Goal: Task Accomplishment & Management: Manage account settings

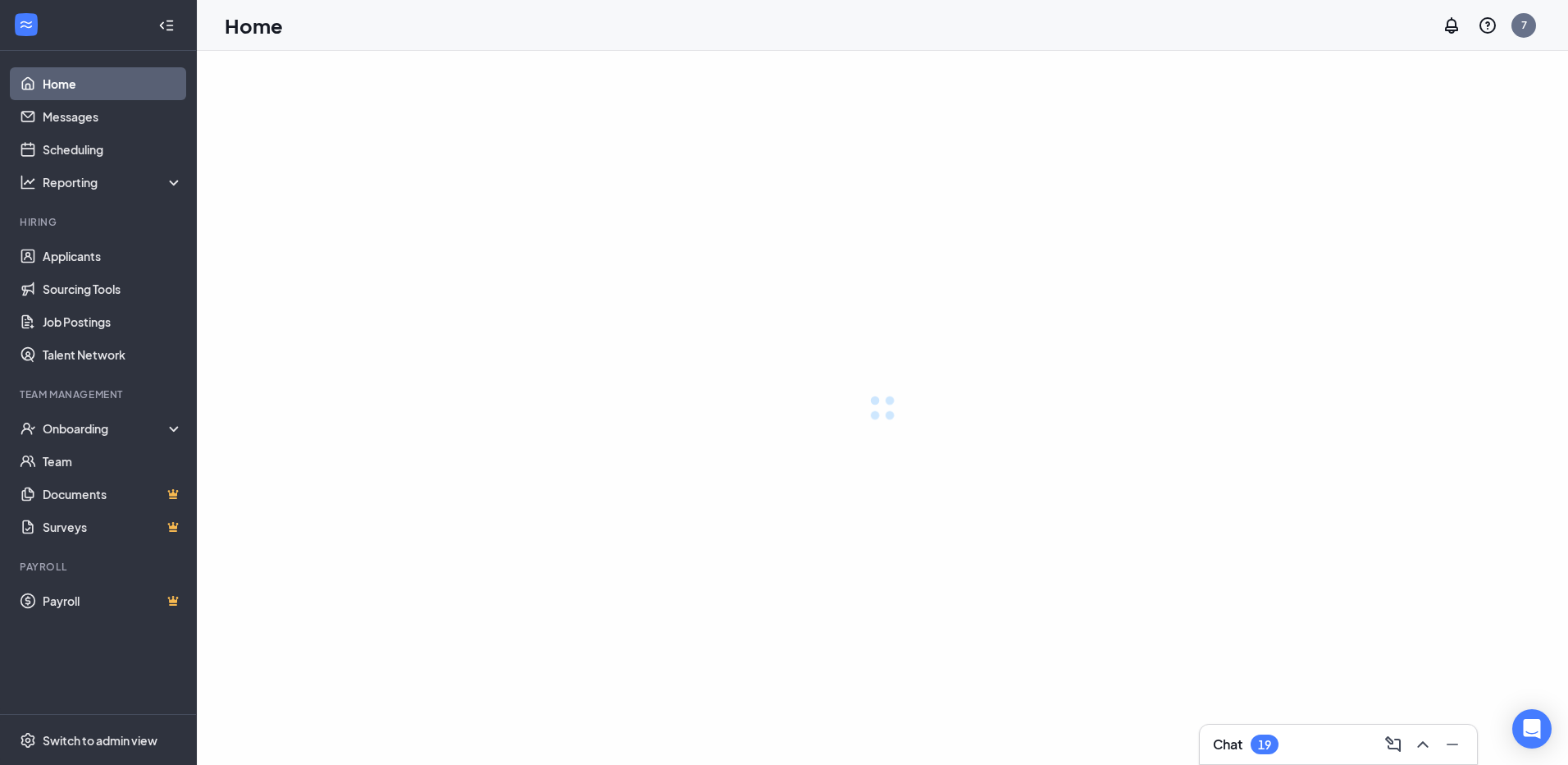
click at [88, 260] on link "Applicants" at bounding box center [112, 256] width 140 height 33
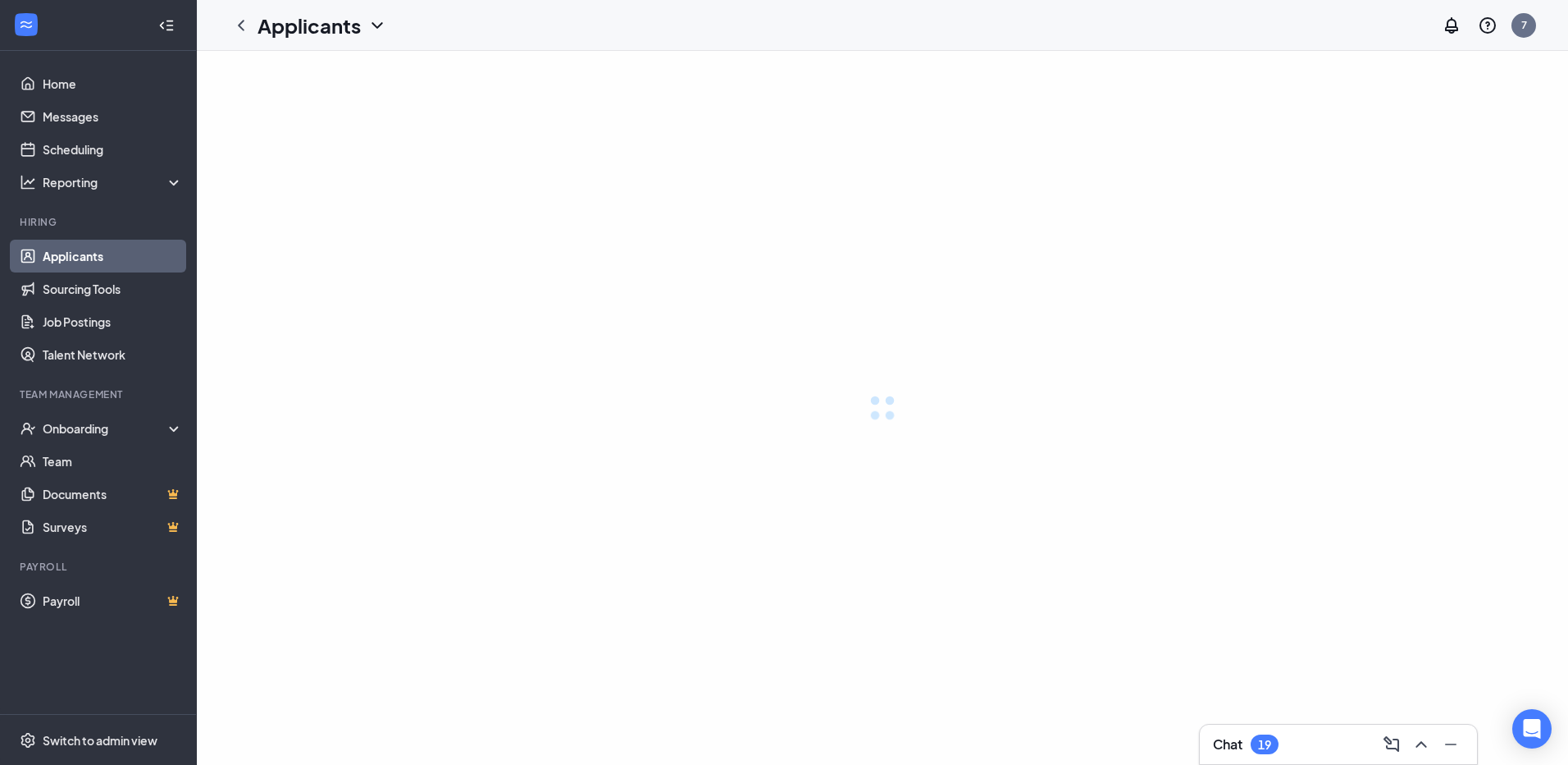
click at [87, 257] on link "Applicants" at bounding box center [112, 256] width 140 height 33
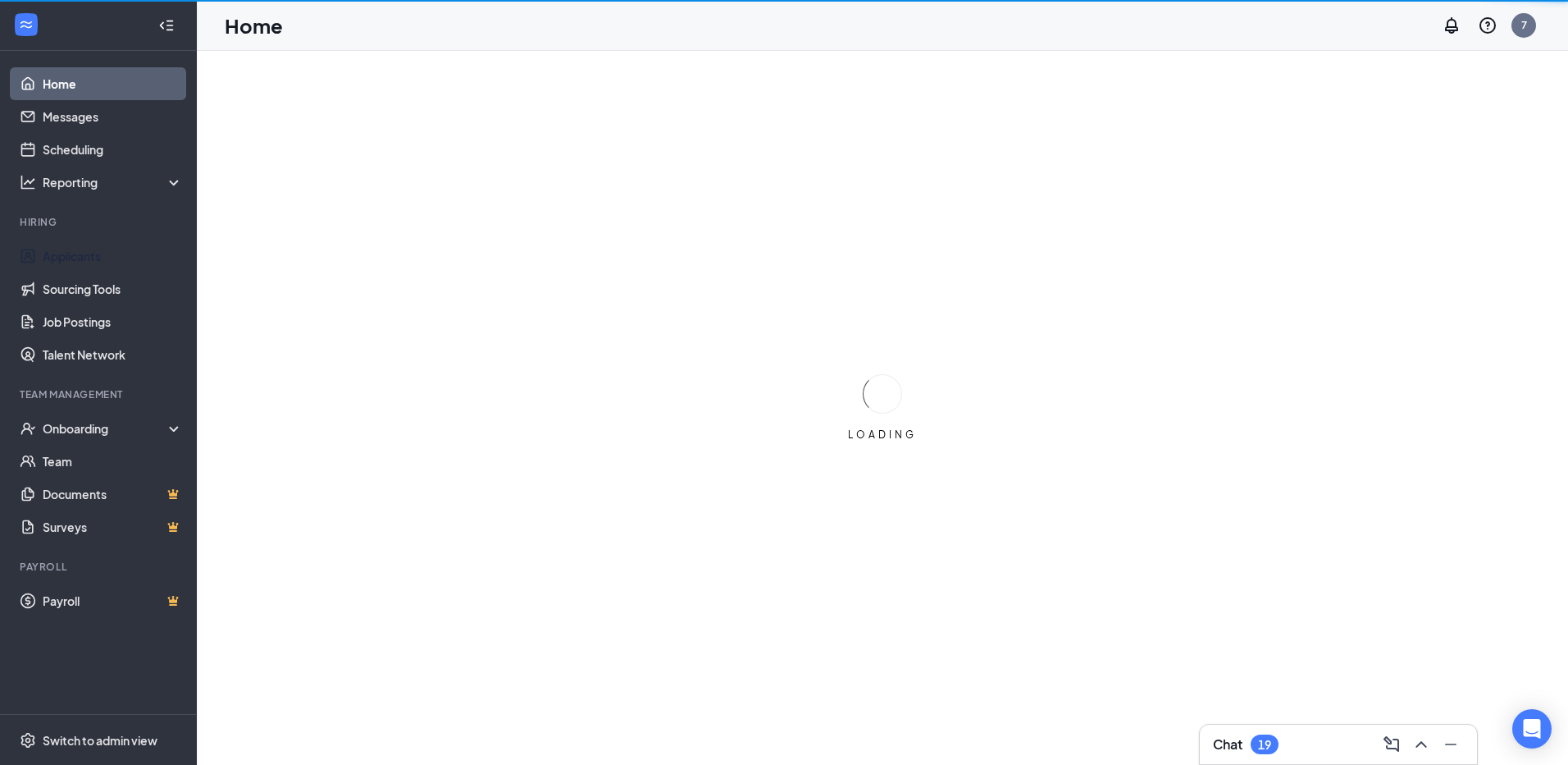
click at [85, 258] on link "Applicants" at bounding box center [112, 256] width 140 height 33
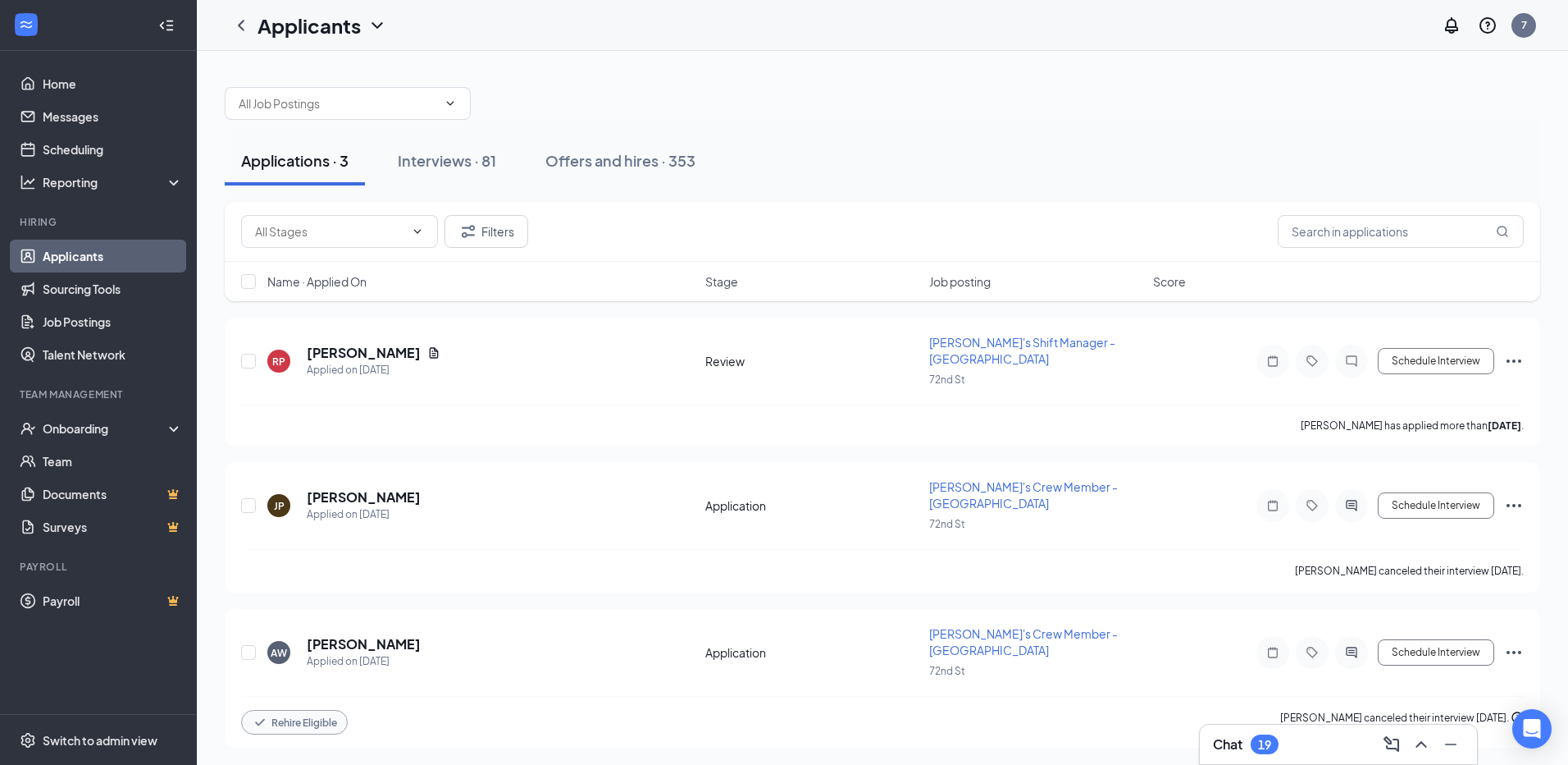
click at [427, 162] on div "Interviews · 81" at bounding box center [447, 160] width 99 height 21
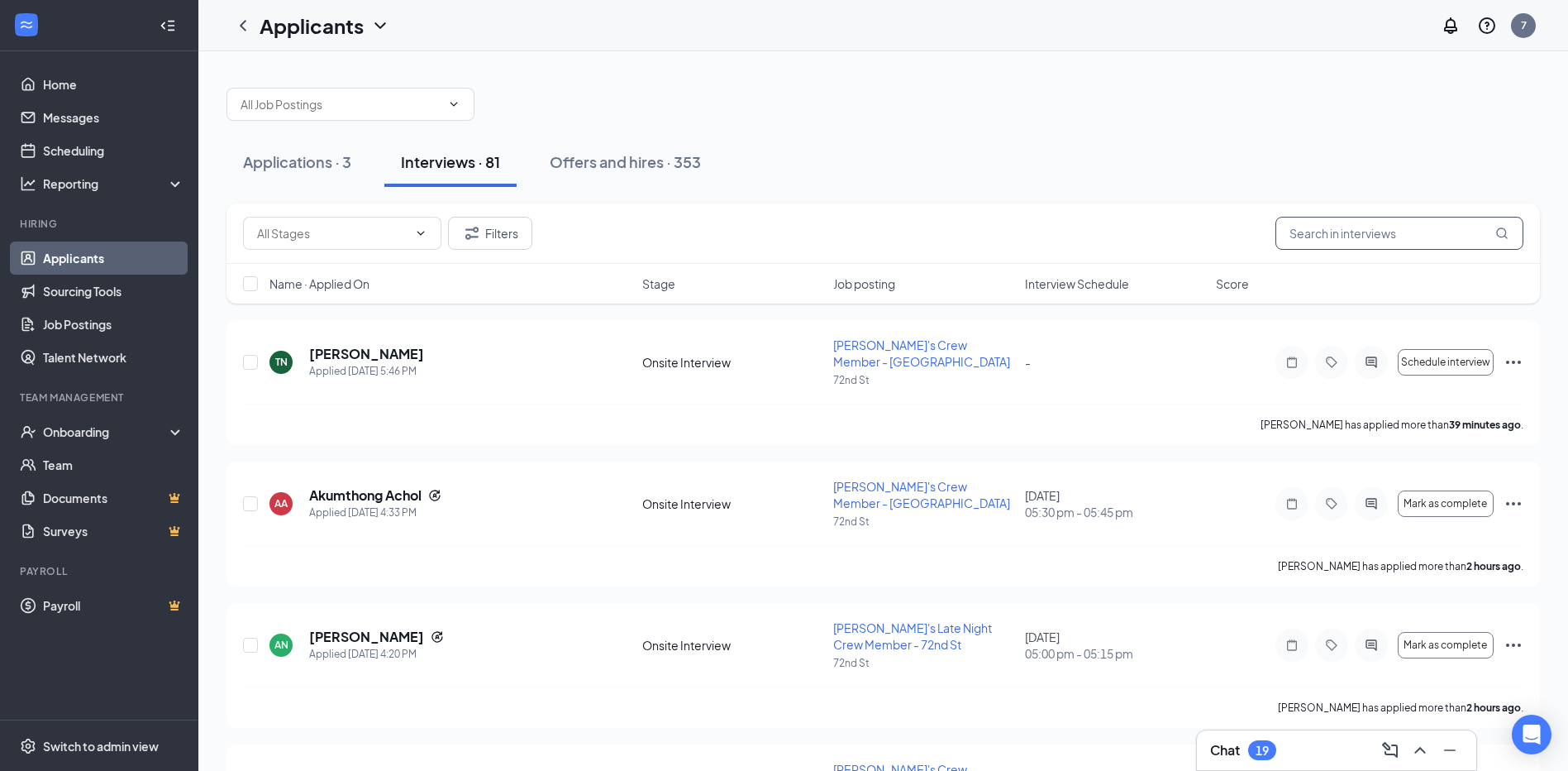
click at [1297, 228] on input "text" at bounding box center [1400, 233] width 248 height 33
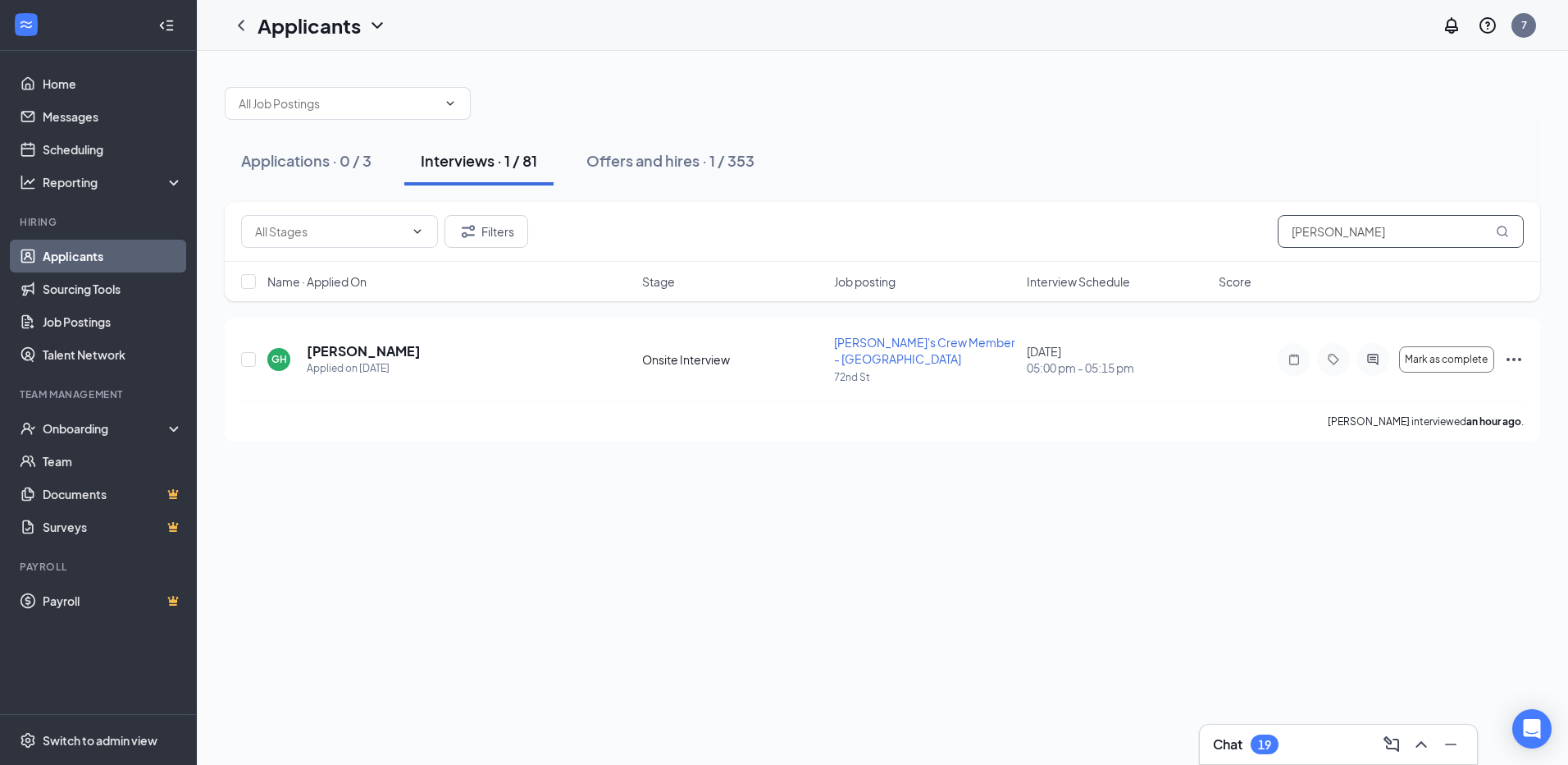
type input "[PERSON_NAME]"
click at [1441, 365] on button "Mark as complete" at bounding box center [1446, 359] width 95 height 26
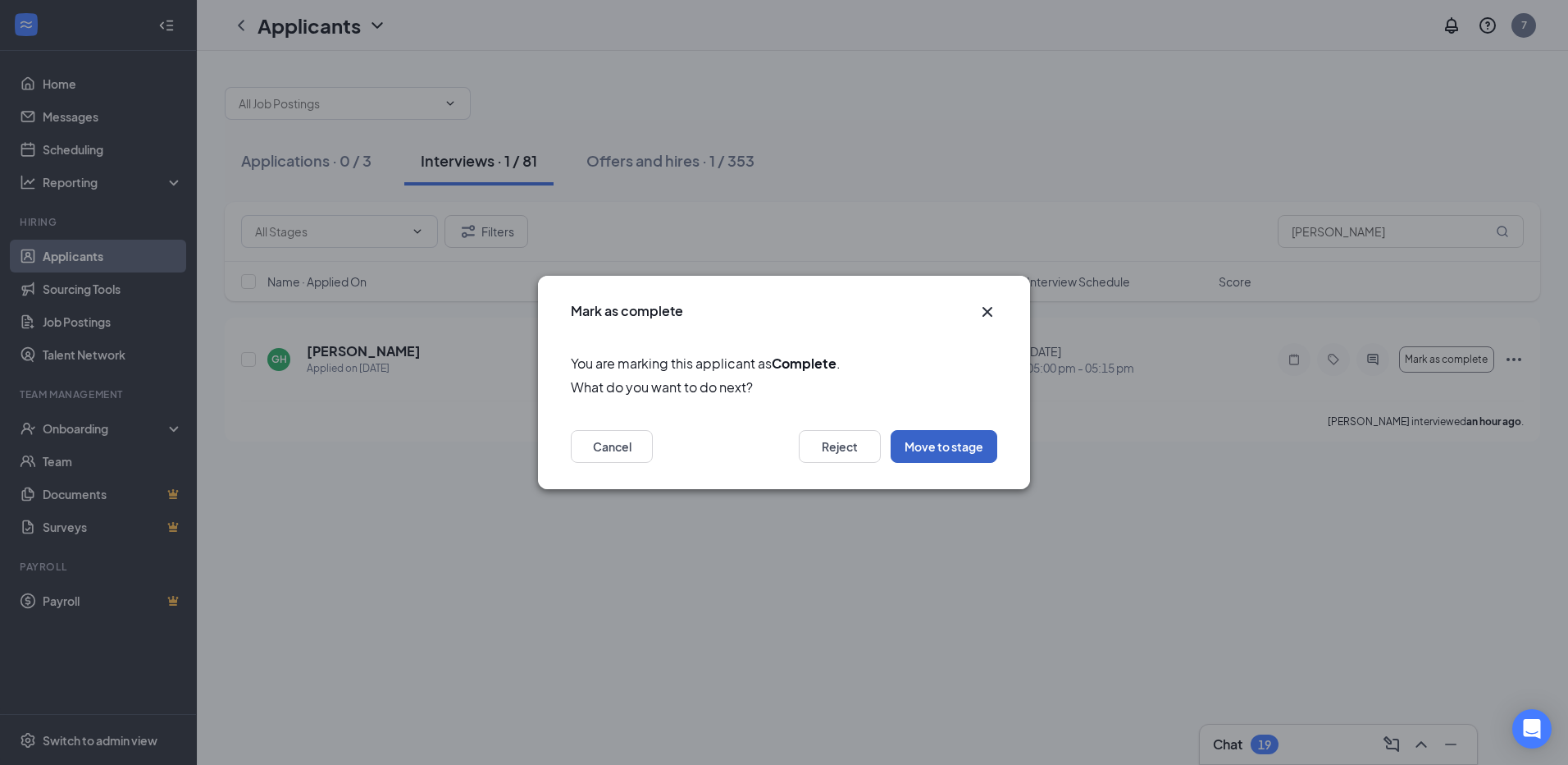
click at [932, 444] on button "Move to stage" at bounding box center [944, 446] width 107 height 33
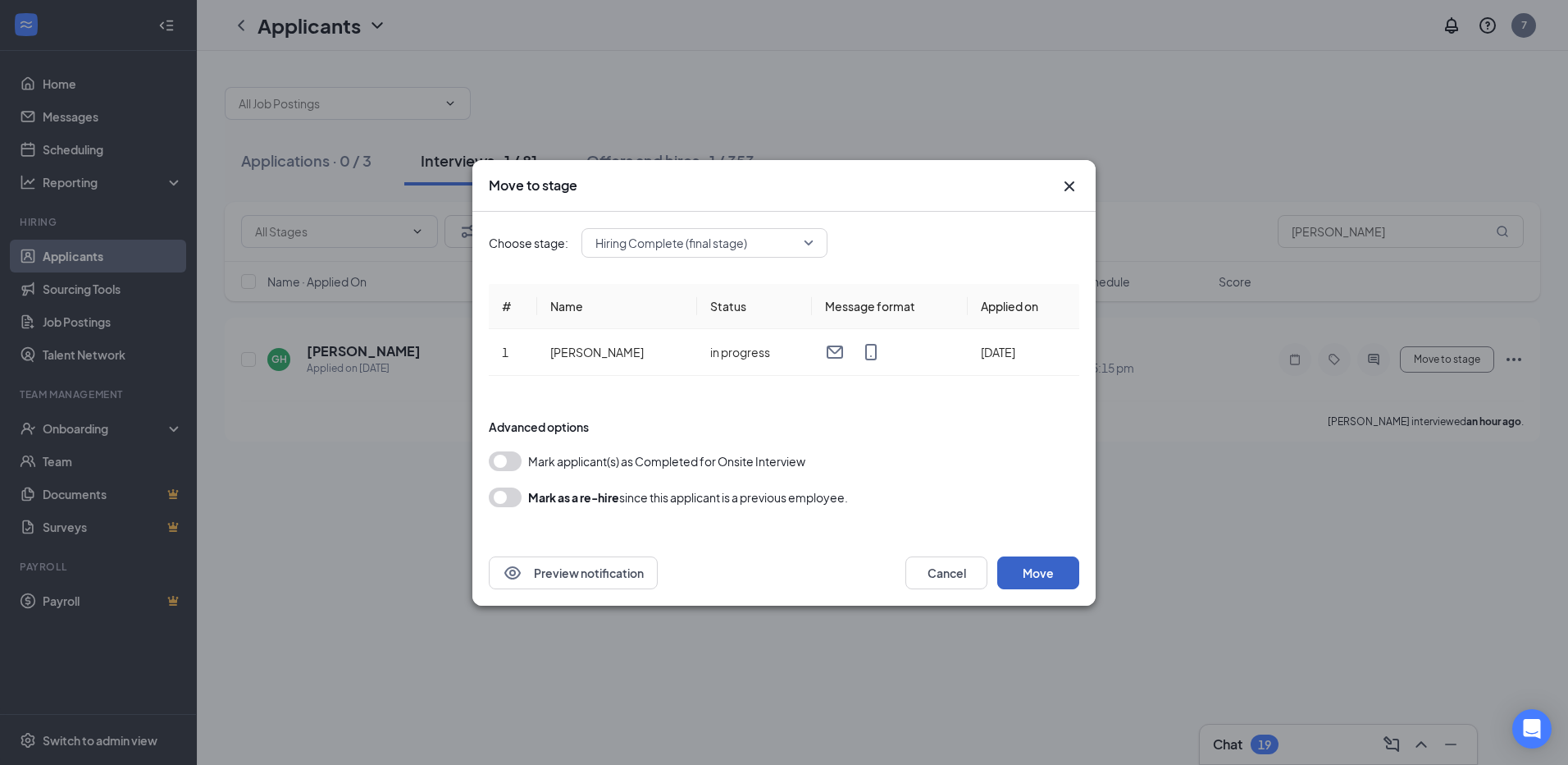
click at [1020, 565] on button "Move" at bounding box center [1038, 573] width 82 height 33
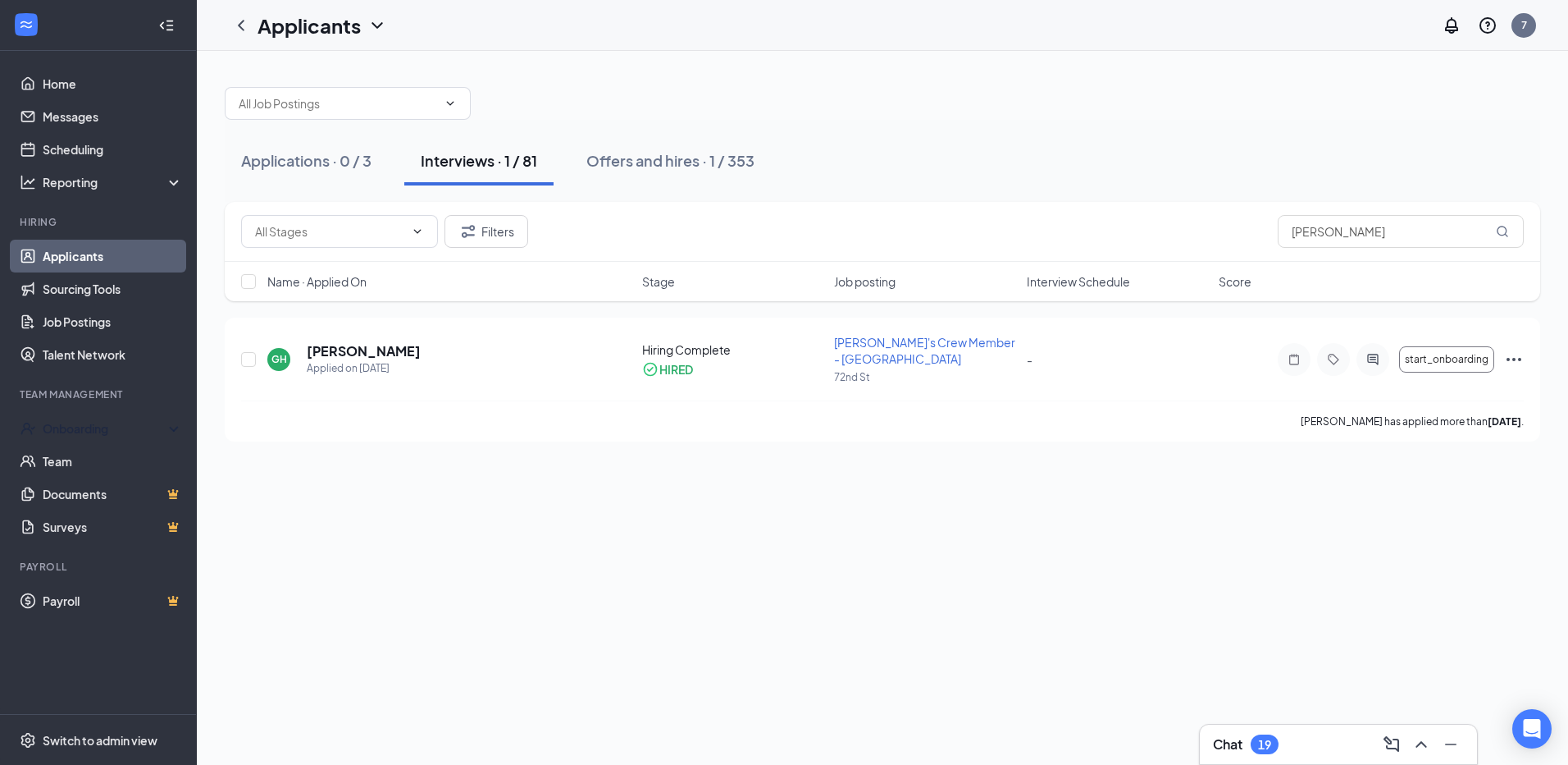
click at [67, 425] on div "Onboarding" at bounding box center [106, 428] width 127 height 16
click at [66, 458] on link "Overview" at bounding box center [112, 461] width 140 height 33
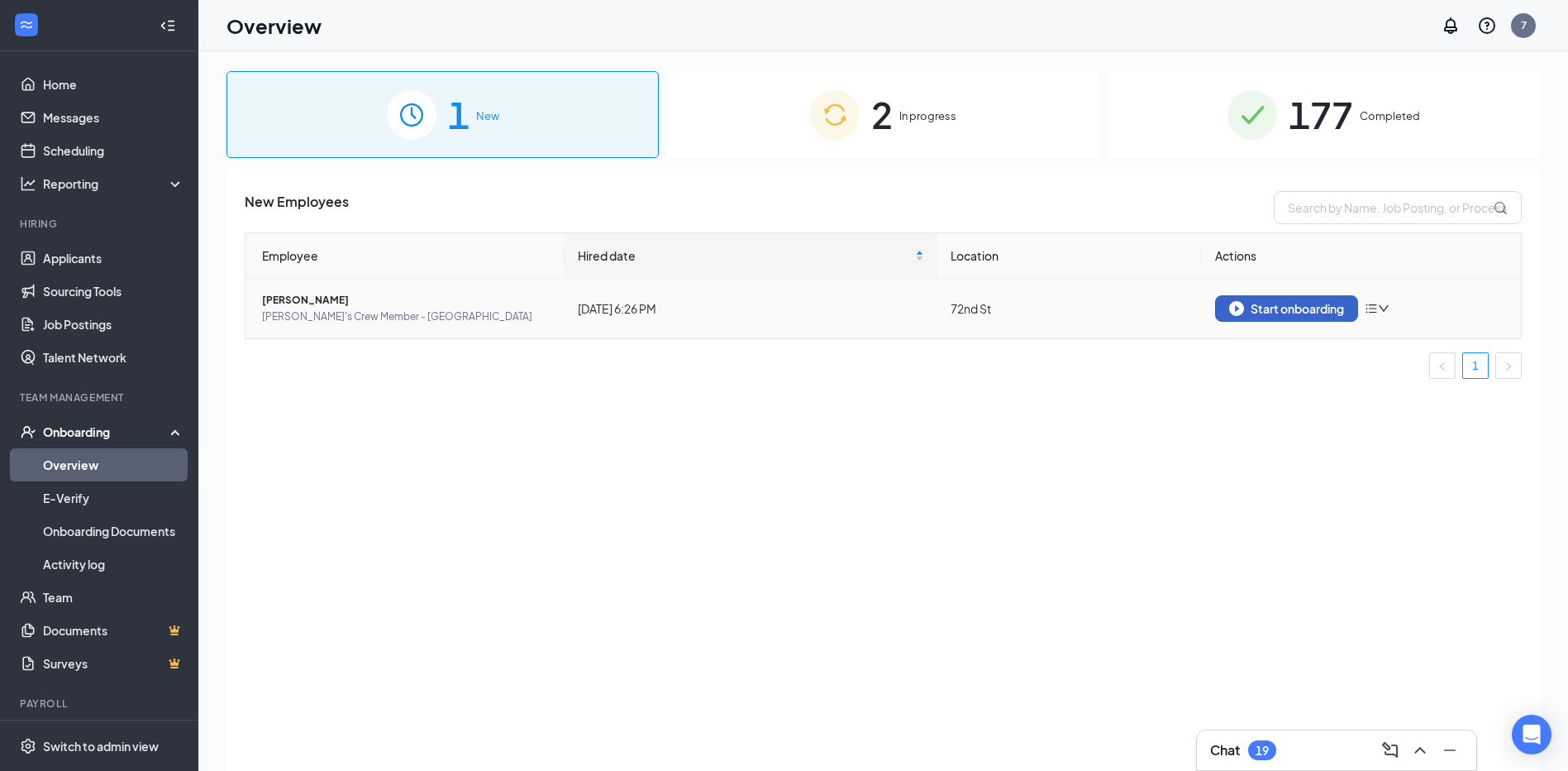
click at [1285, 310] on div "Start onboarding" at bounding box center [1287, 308] width 115 height 15
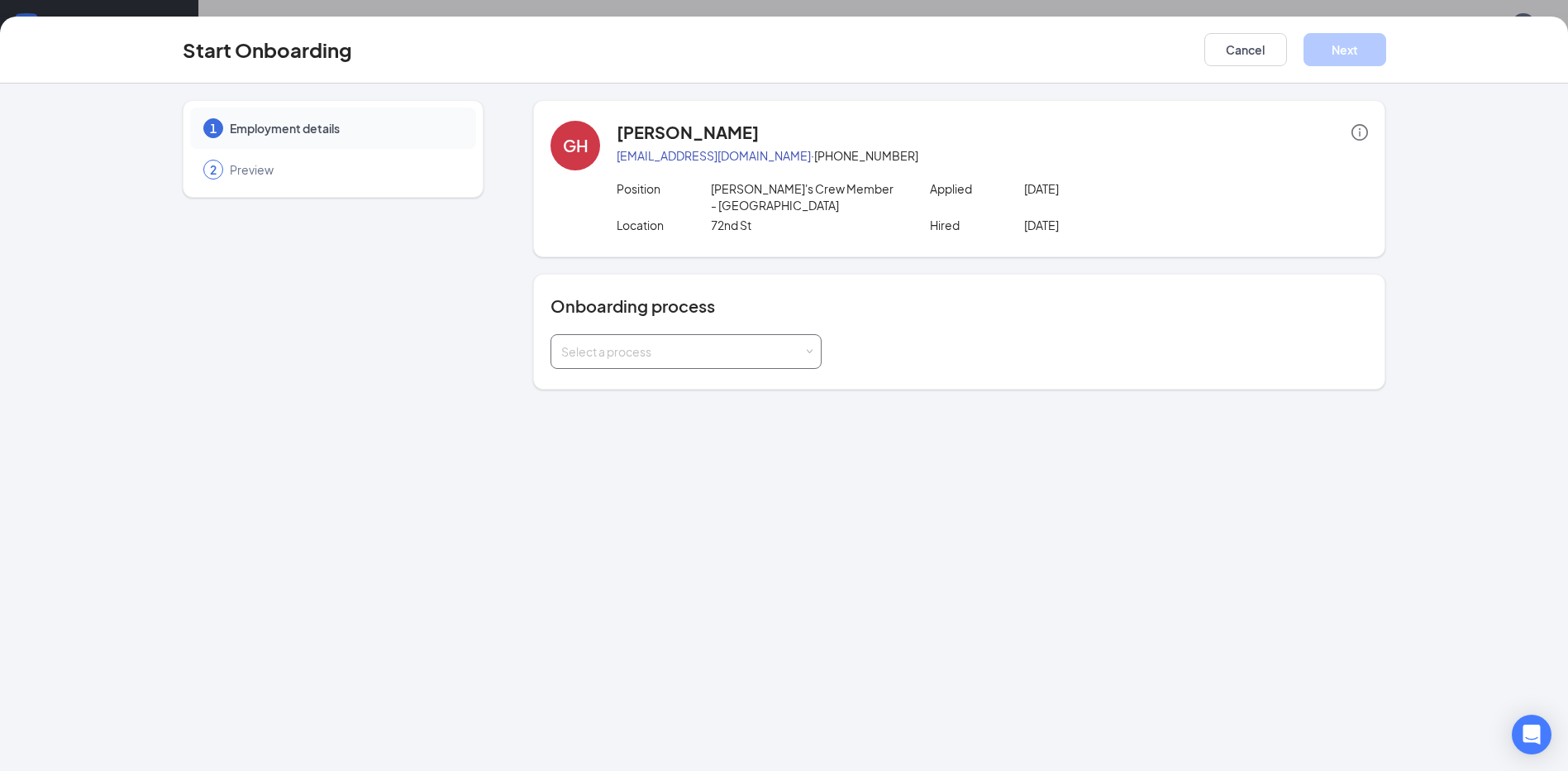
click at [809, 356] on div "Select a process" at bounding box center [686, 351] width 250 height 33
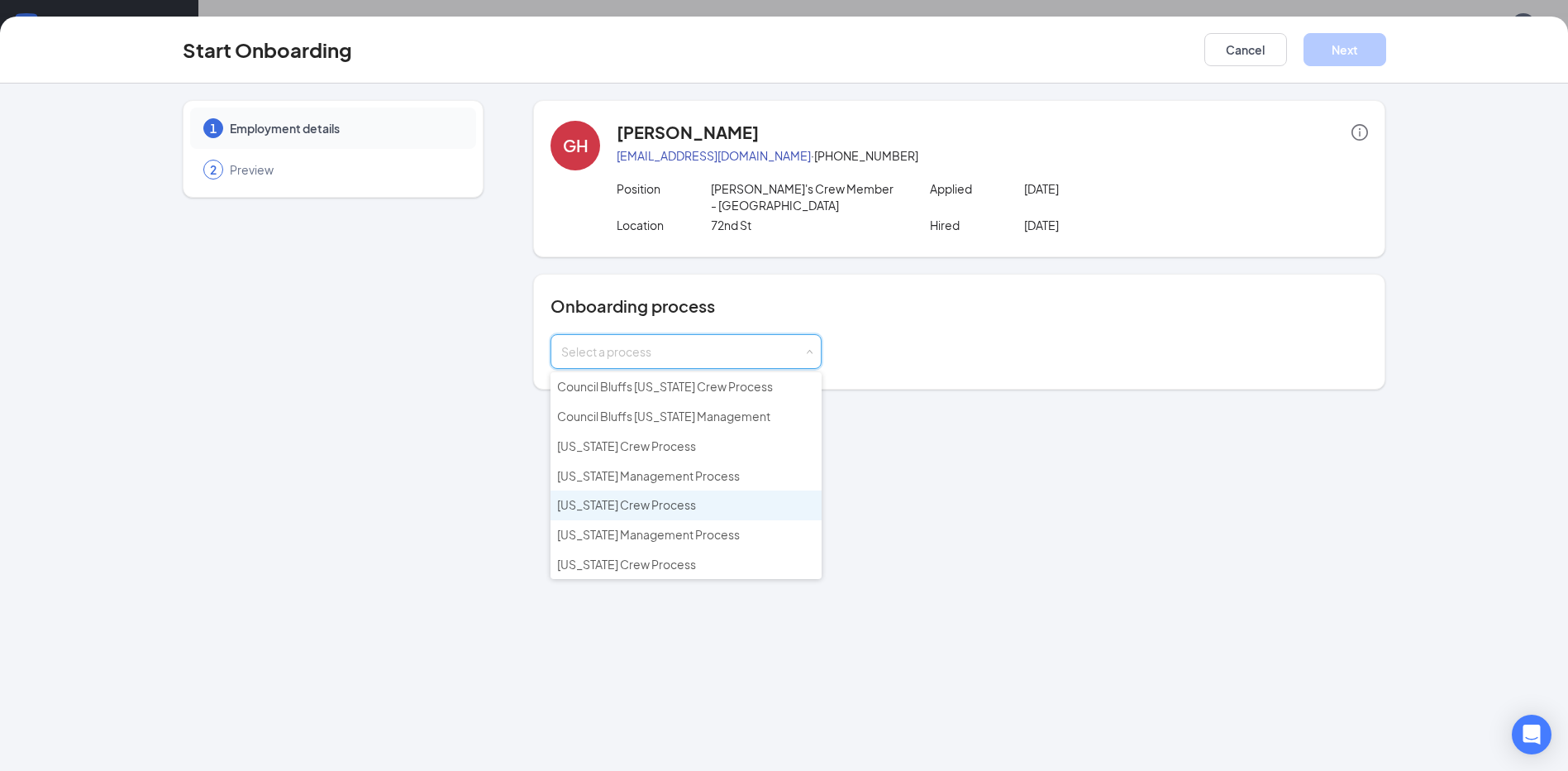
click at [711, 509] on li "[US_STATE] Crew Process" at bounding box center [686, 505] width 271 height 30
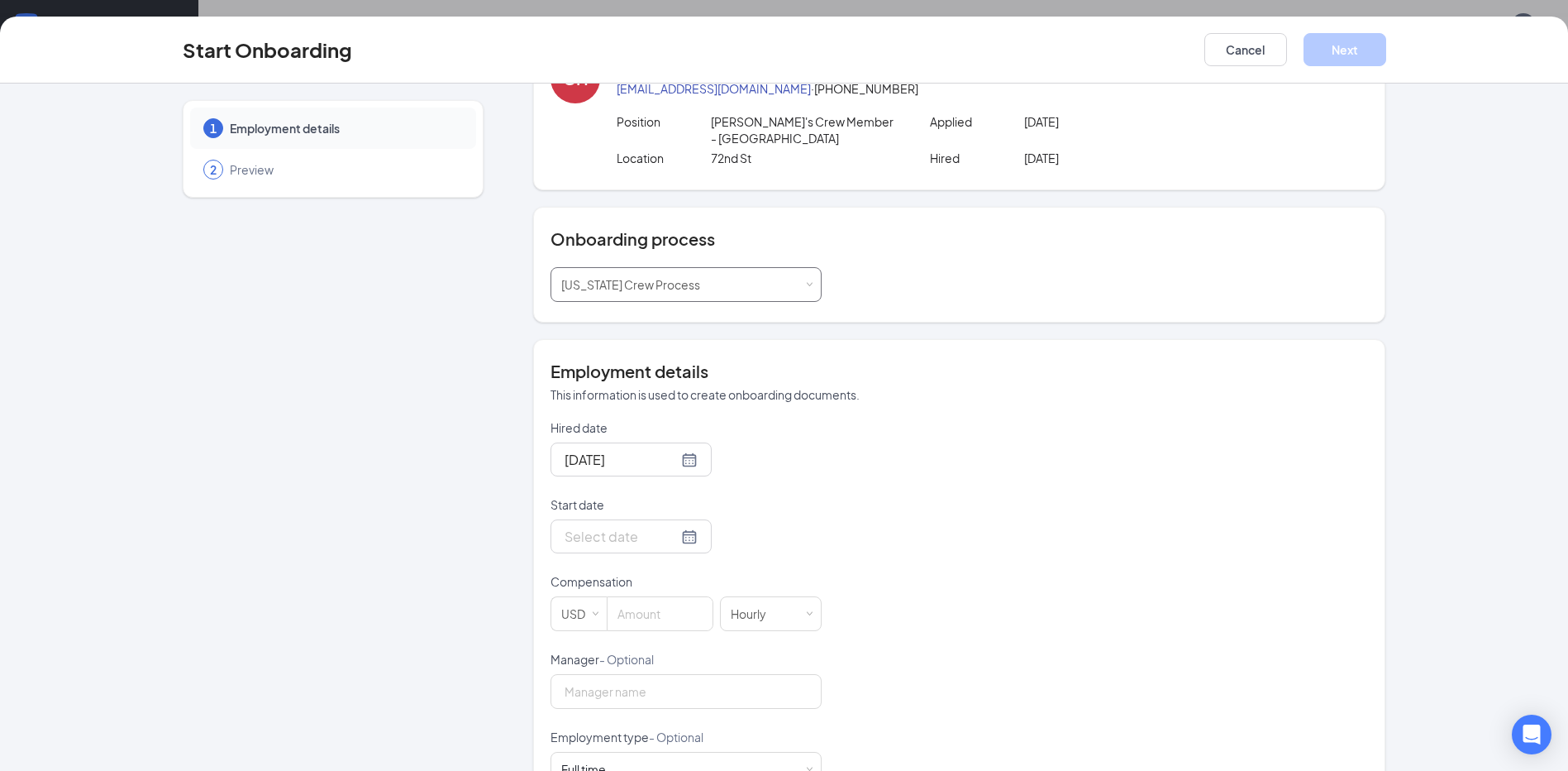
scroll to position [83, 0]
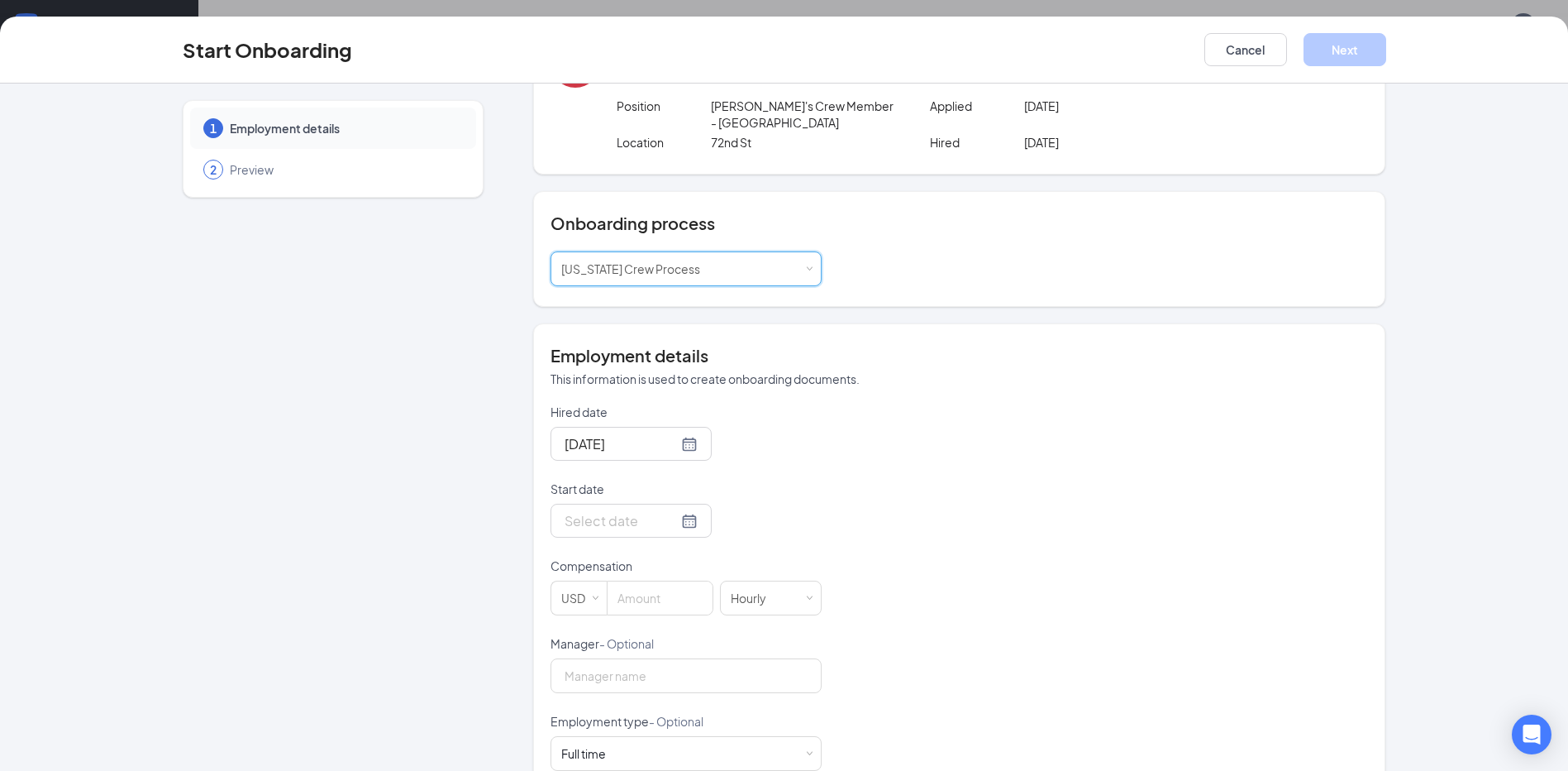
click at [670, 524] on div at bounding box center [631, 520] width 133 height 21
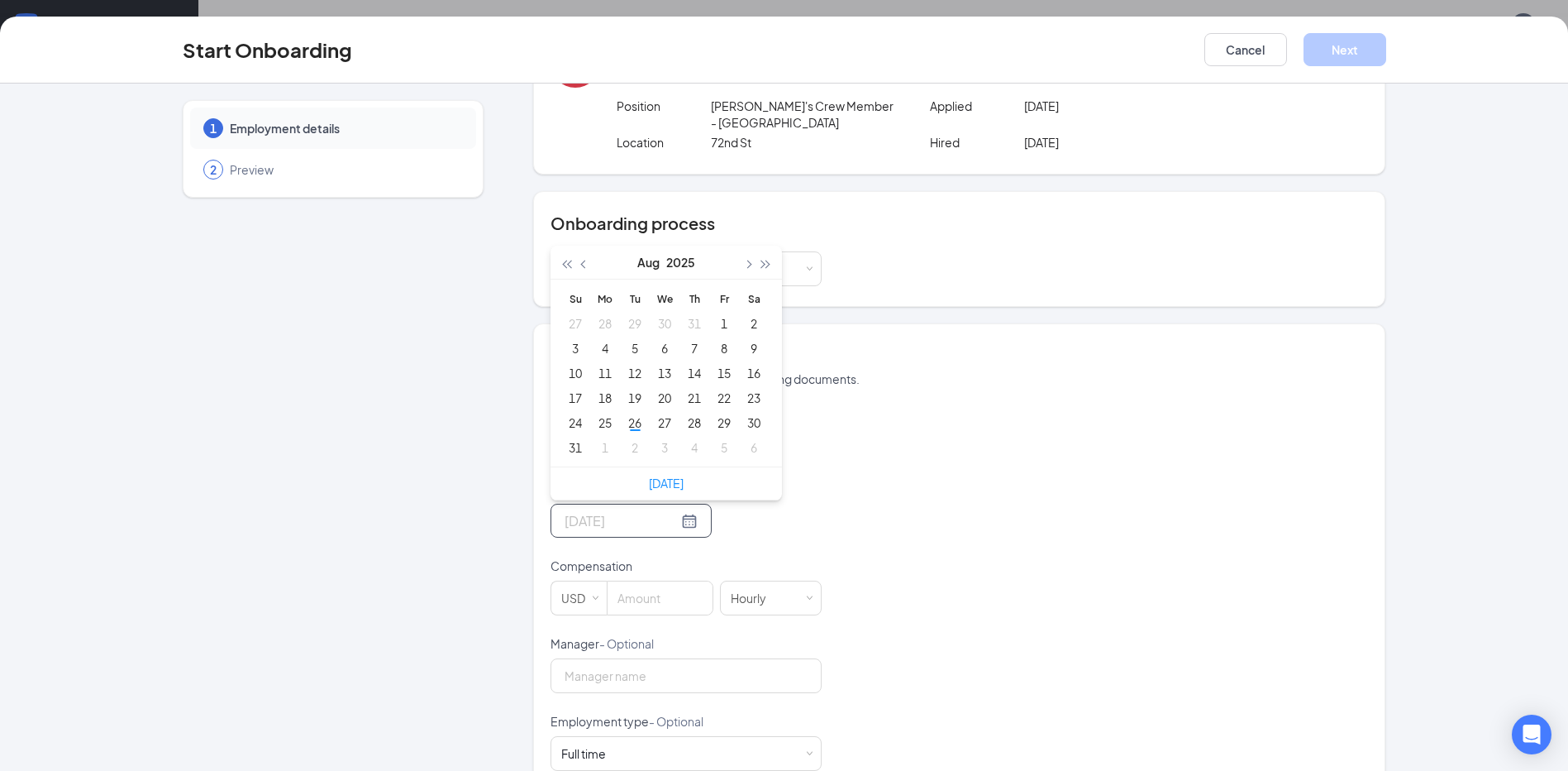
type input "[DATE]"
click at [744, 422] on div "30" at bounding box center [754, 422] width 20 height 20
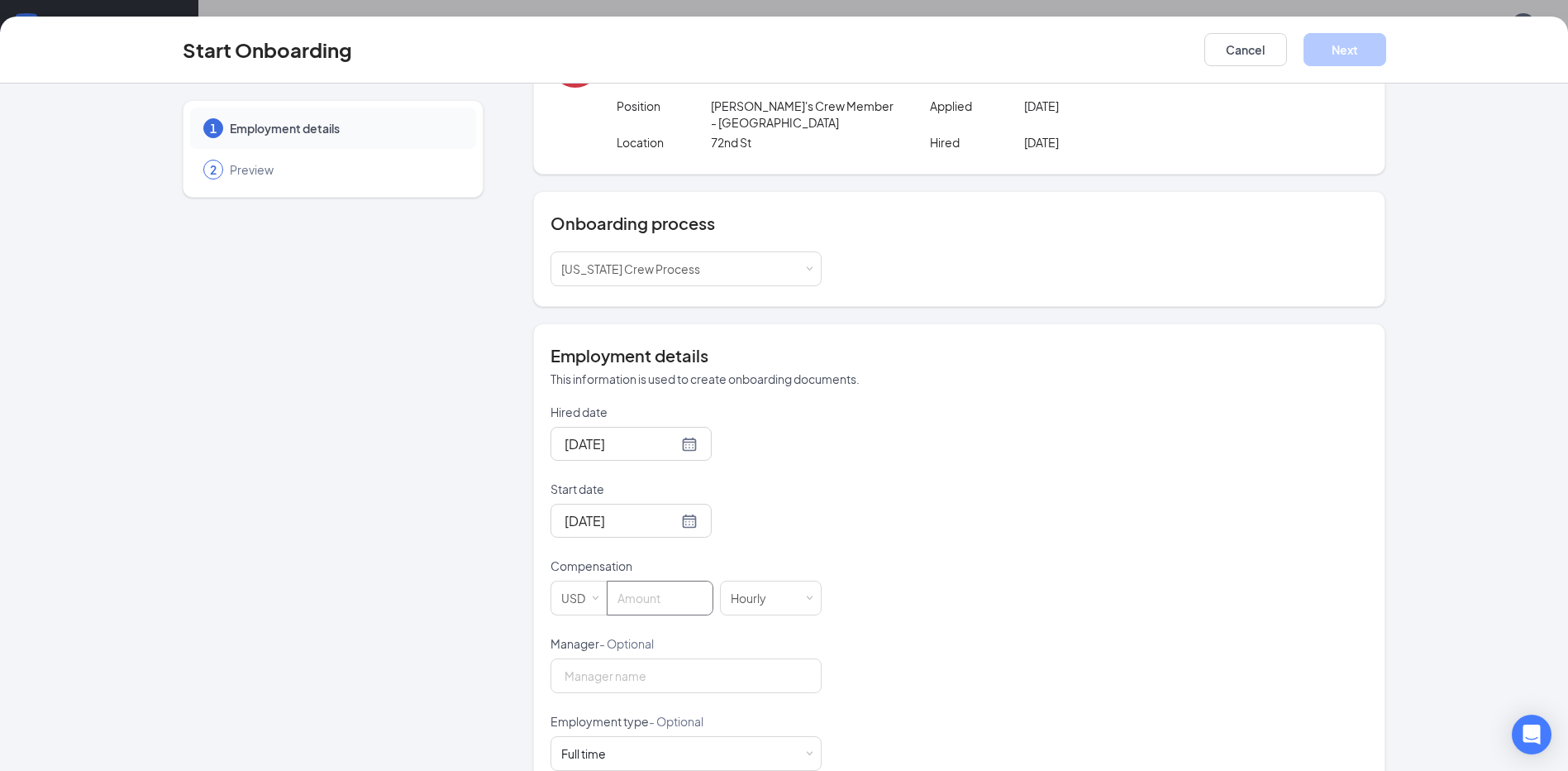
click at [623, 597] on input at bounding box center [659, 598] width 105 height 33
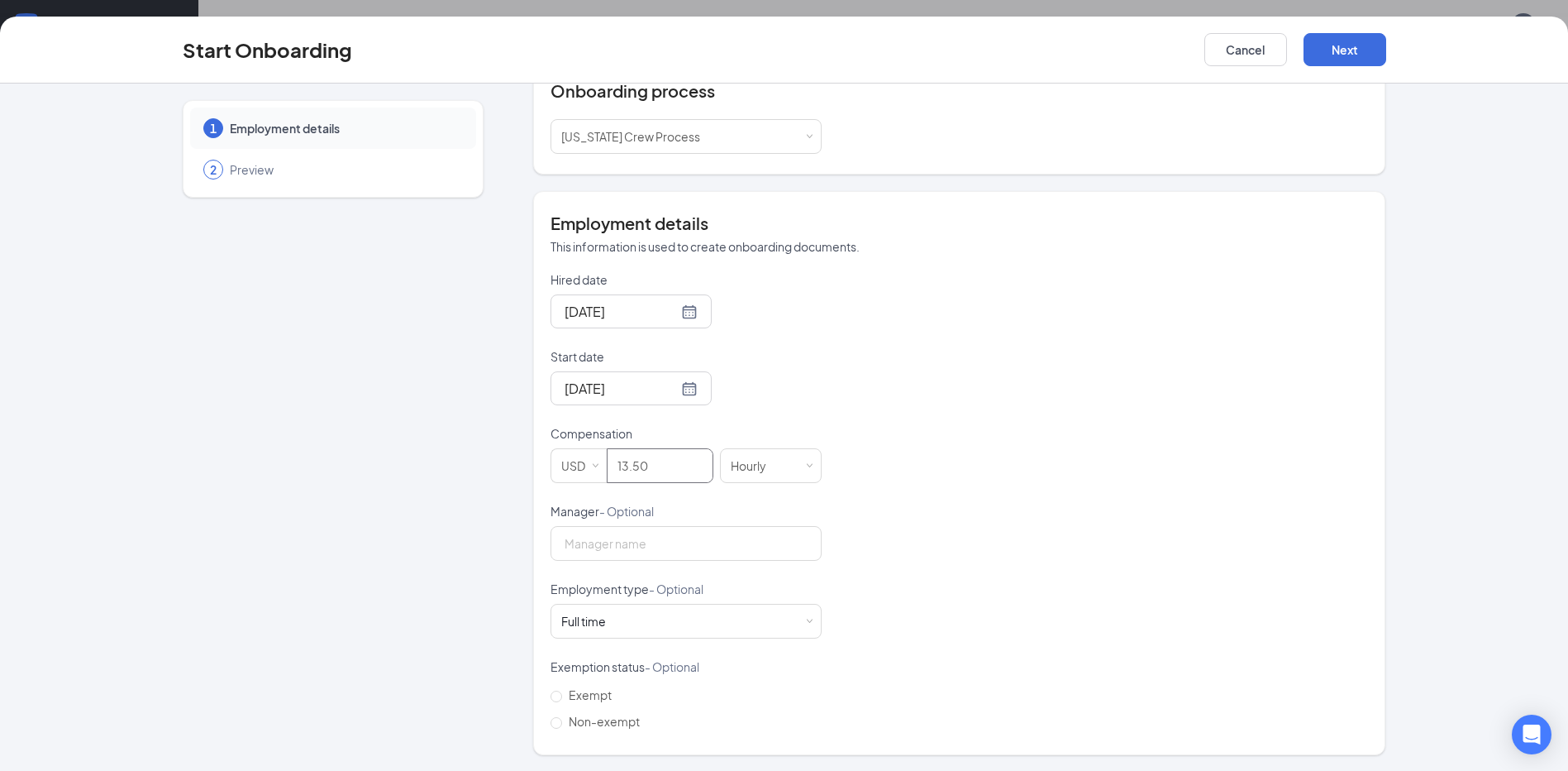
scroll to position [216, 0]
type input "13.5"
click at [577, 540] on input "Manager - Optional" at bounding box center [686, 543] width 271 height 35
type input "[PERSON_NAME]"
drag, startPoint x: 602, startPoint y: 616, endPoint x: 512, endPoint y: 627, distance: 90.7
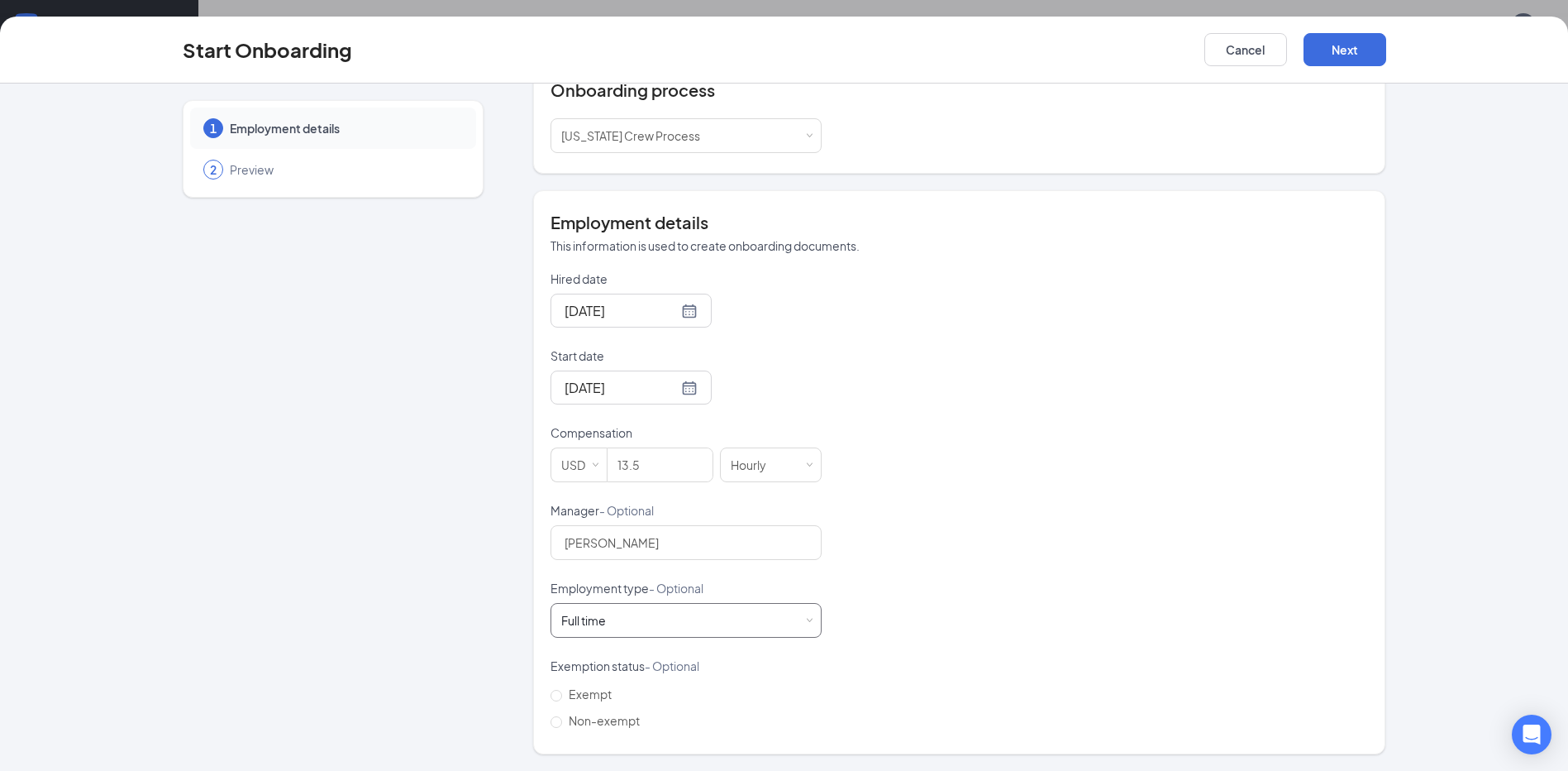
click at [512, 627] on div "1 Employment details 2 Preview GH [PERSON_NAME] [EMAIL_ADDRESS][DOMAIN_NAME] · …" at bounding box center [784, 319] width 1204 height 870
click at [600, 624] on div "Full time" at bounding box center [583, 620] width 45 height 16
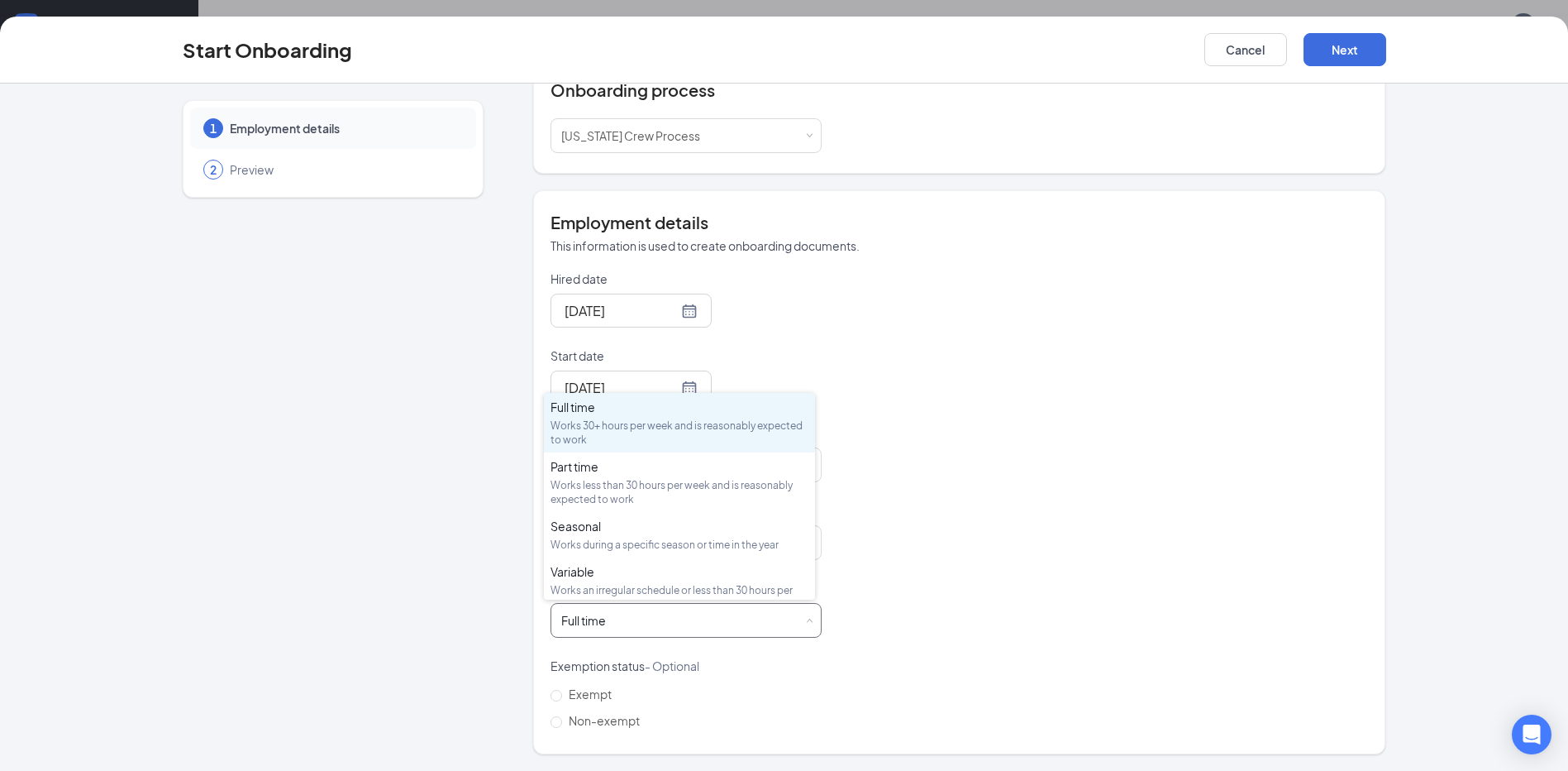
click at [600, 624] on div "Full time" at bounding box center [583, 620] width 45 height 16
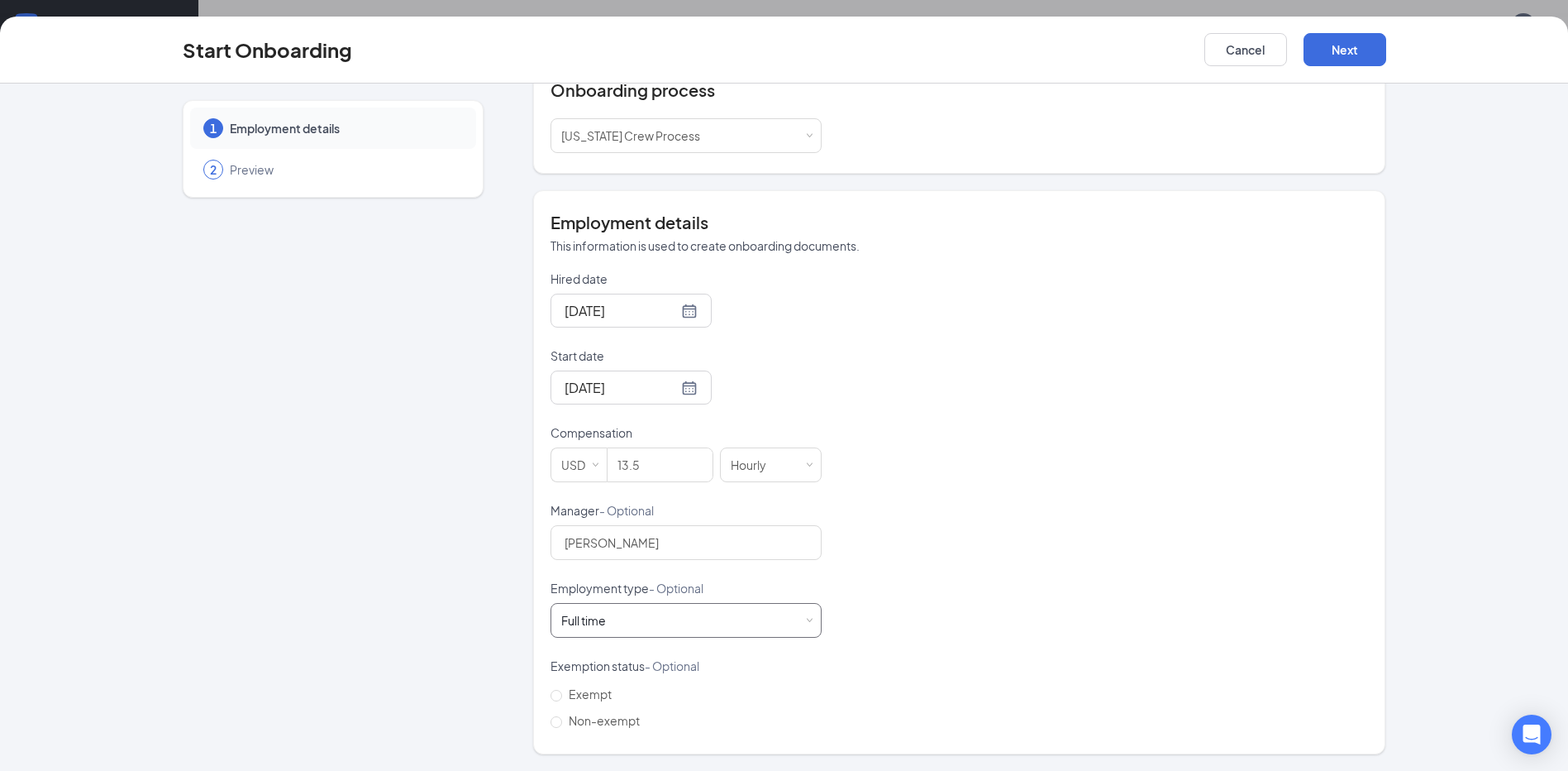
click at [595, 622] on div "Full time" at bounding box center [583, 620] width 45 height 16
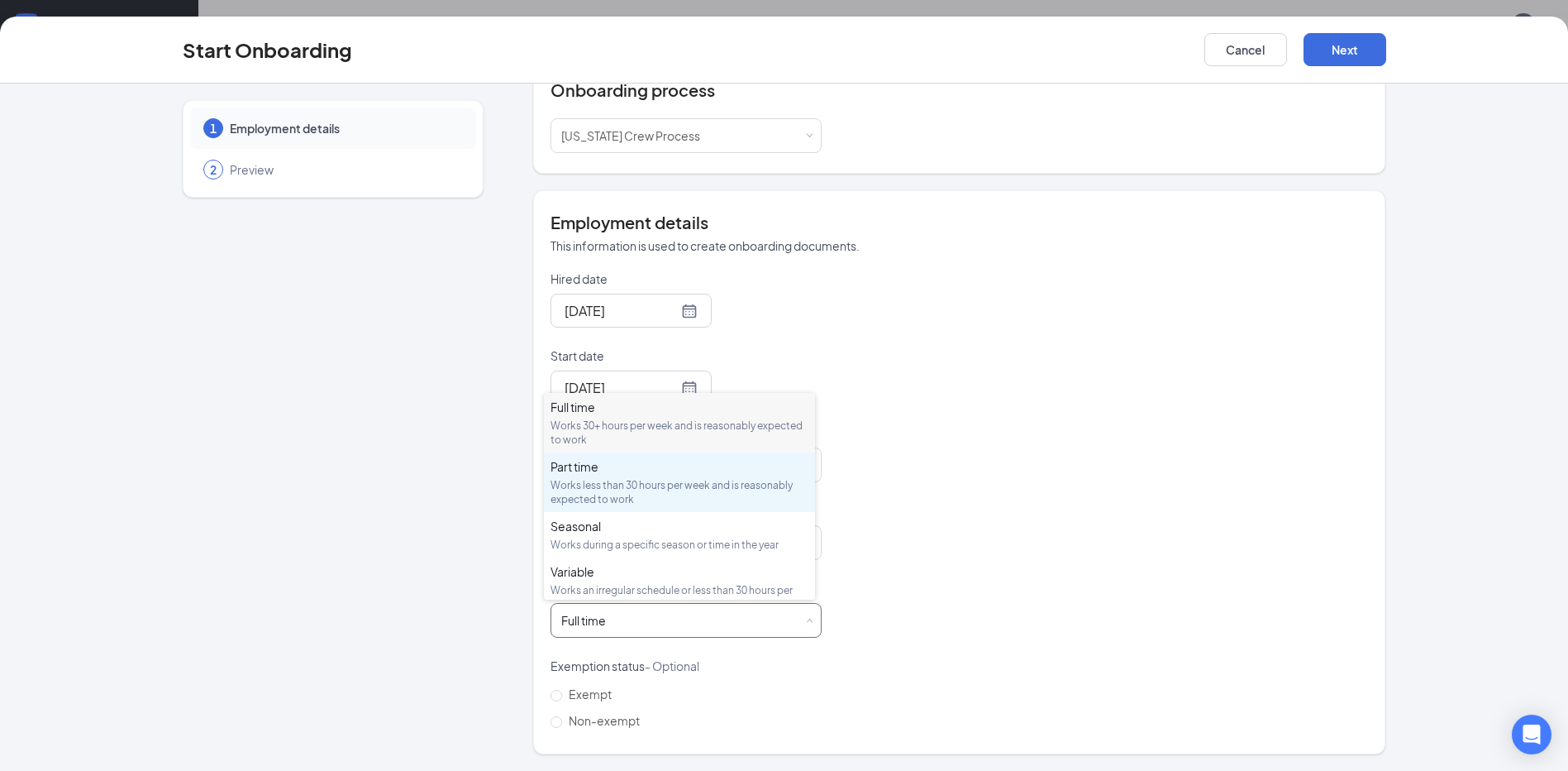
click at [574, 463] on div "Part time" at bounding box center [680, 466] width 258 height 16
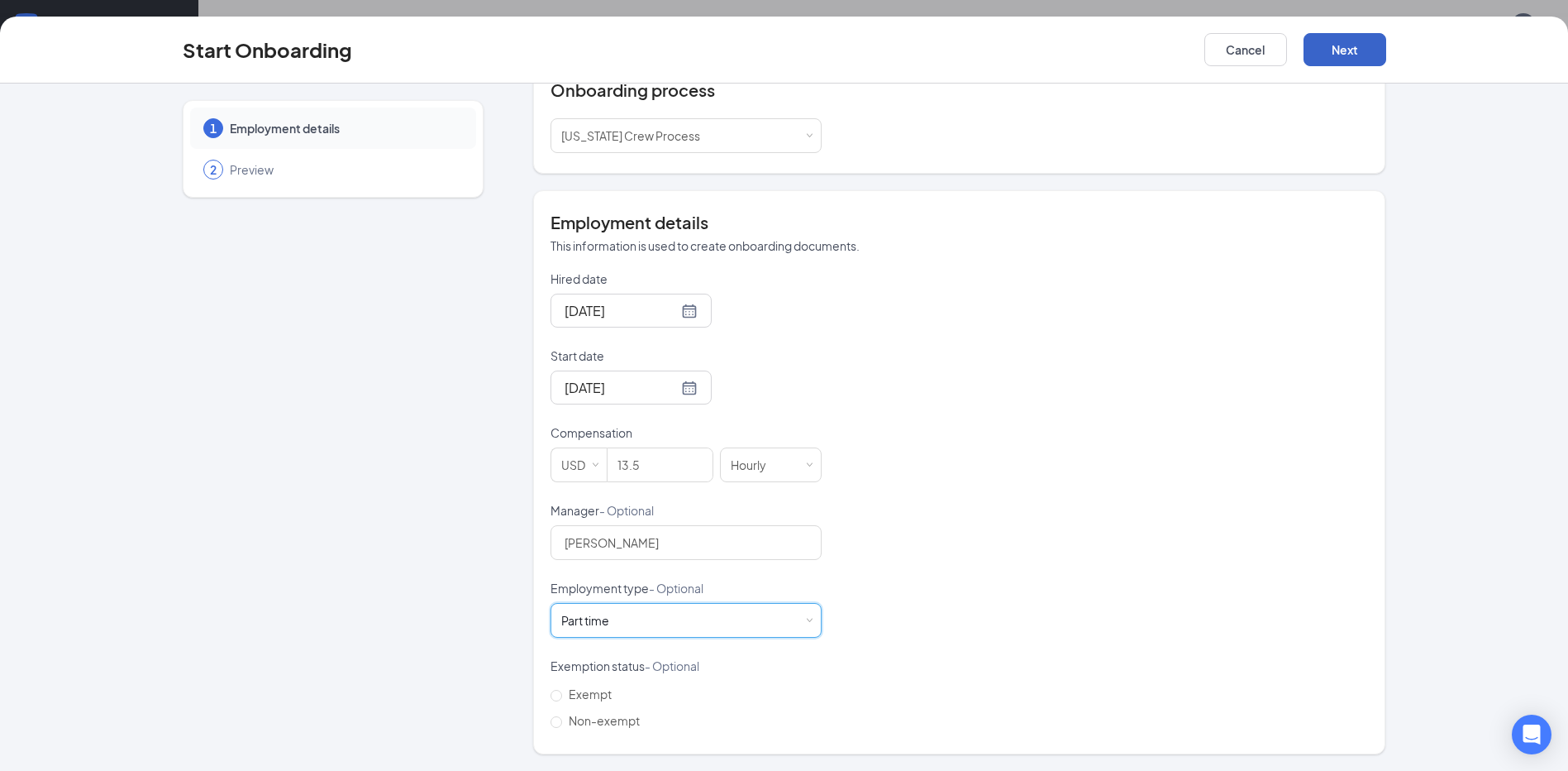
click at [1350, 47] on button "Next" at bounding box center [1345, 49] width 83 height 33
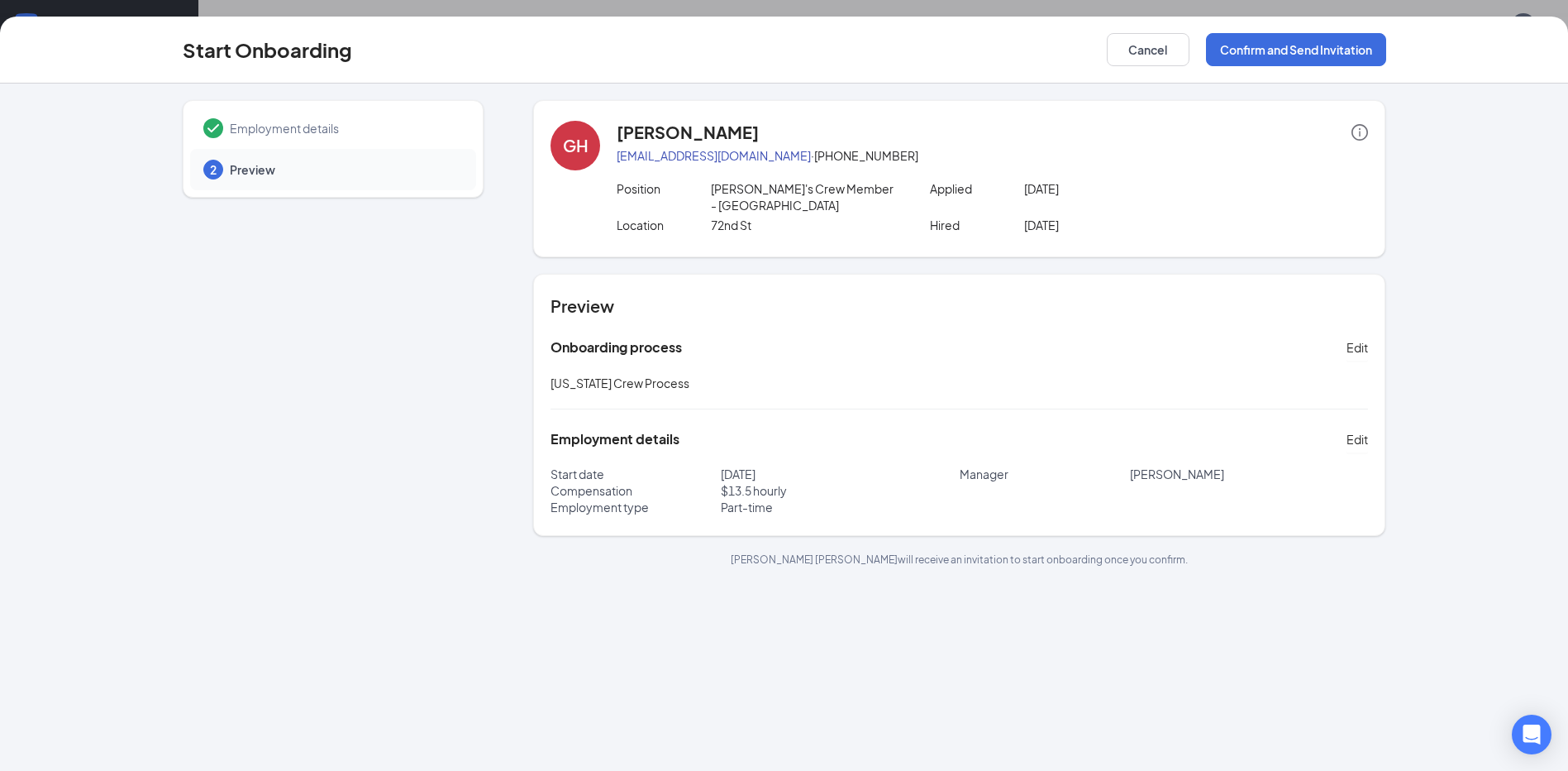
scroll to position [0, 0]
click at [1248, 52] on button "Confirm and Send Invitation" at bounding box center [1296, 49] width 181 height 33
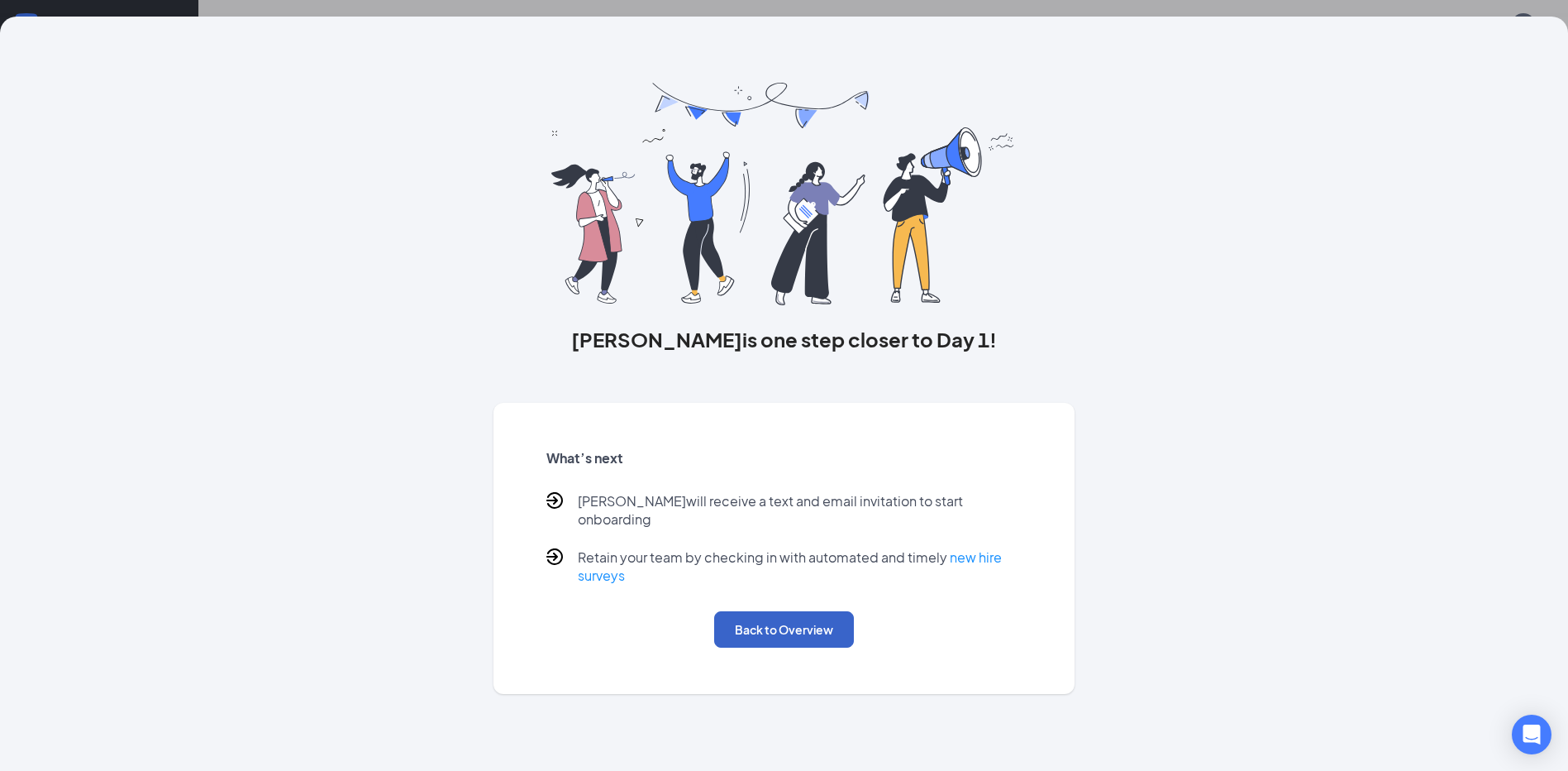
click at [761, 611] on button "Back to Overview" at bounding box center [784, 630] width 140 height 36
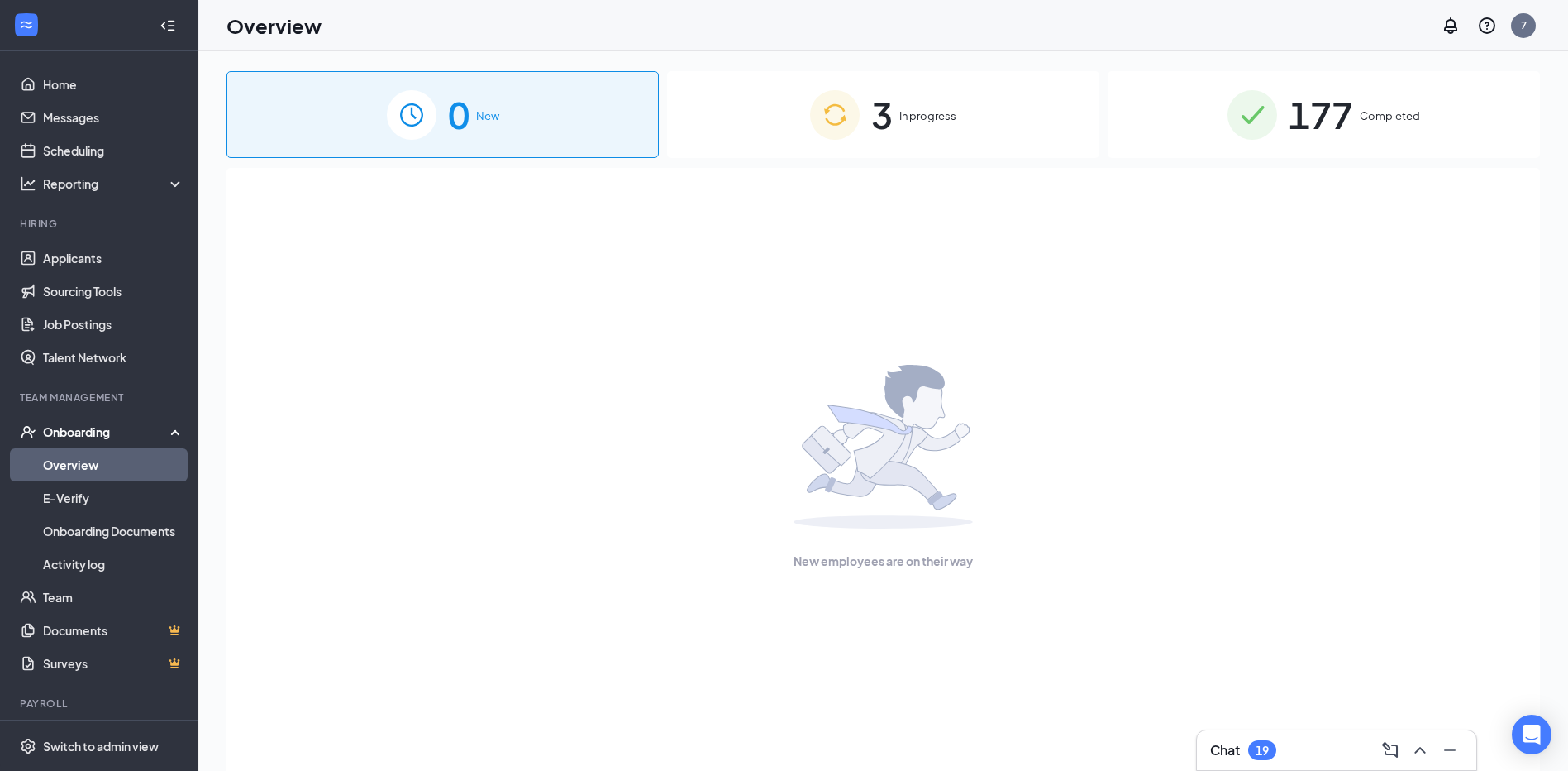
click at [99, 460] on link "Overview" at bounding box center [113, 464] width 141 height 33
click at [88, 429] on div "Onboarding" at bounding box center [107, 432] width 128 height 16
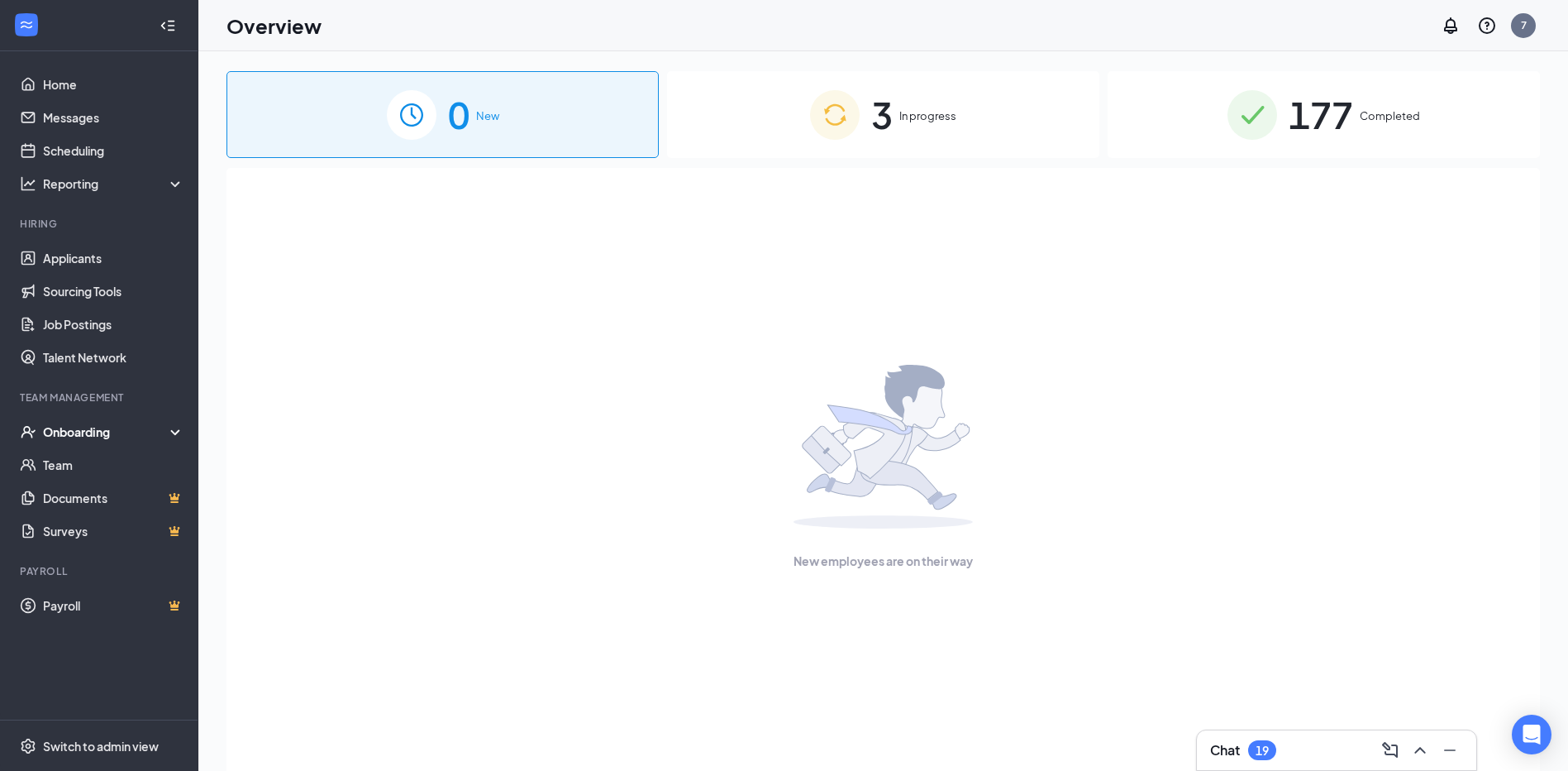
click at [100, 426] on div "Onboarding" at bounding box center [107, 432] width 128 height 16
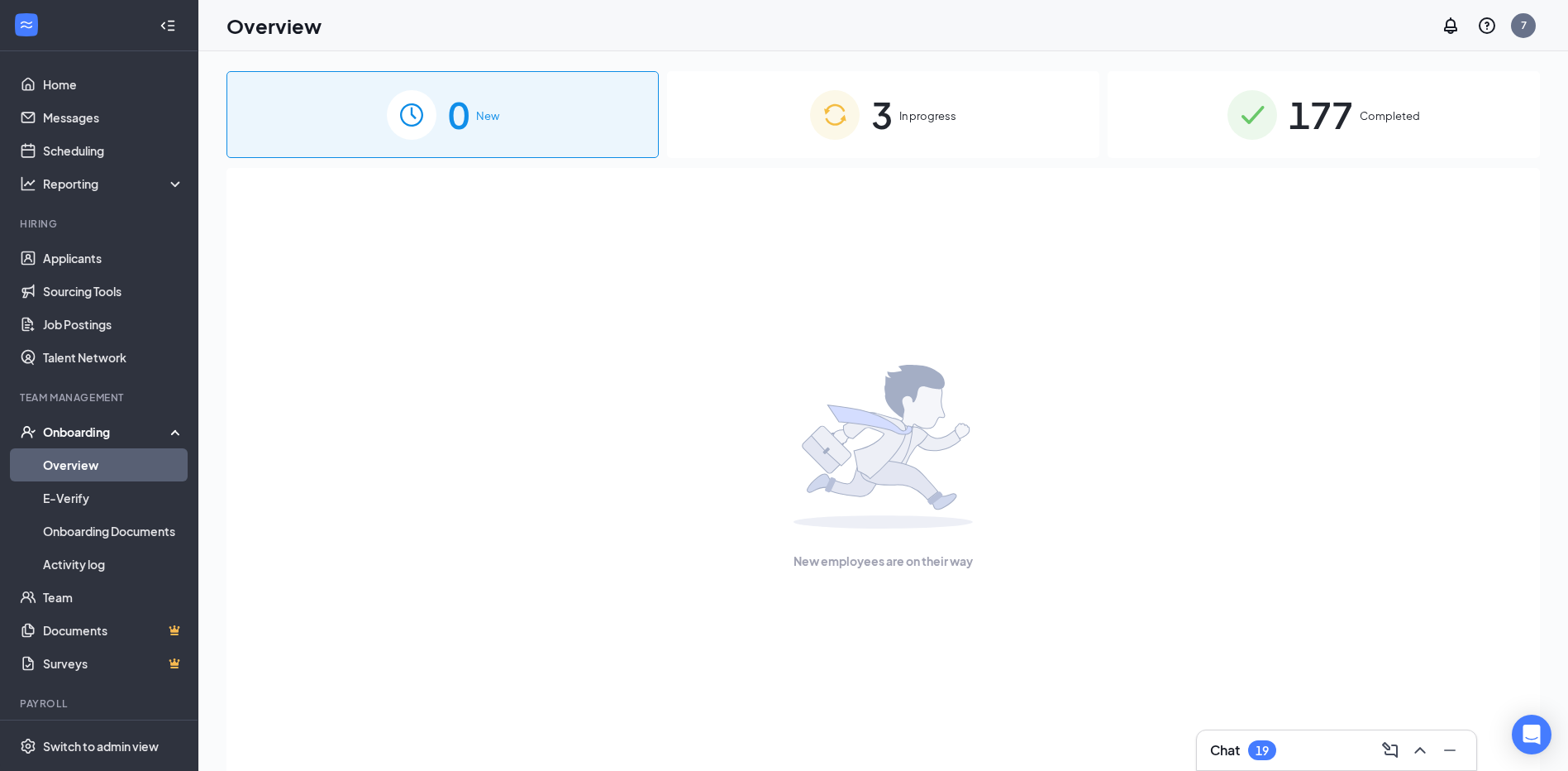
click at [105, 463] on link "Overview" at bounding box center [113, 464] width 141 height 33
click at [911, 115] on span "In progress" at bounding box center [928, 116] width 57 height 16
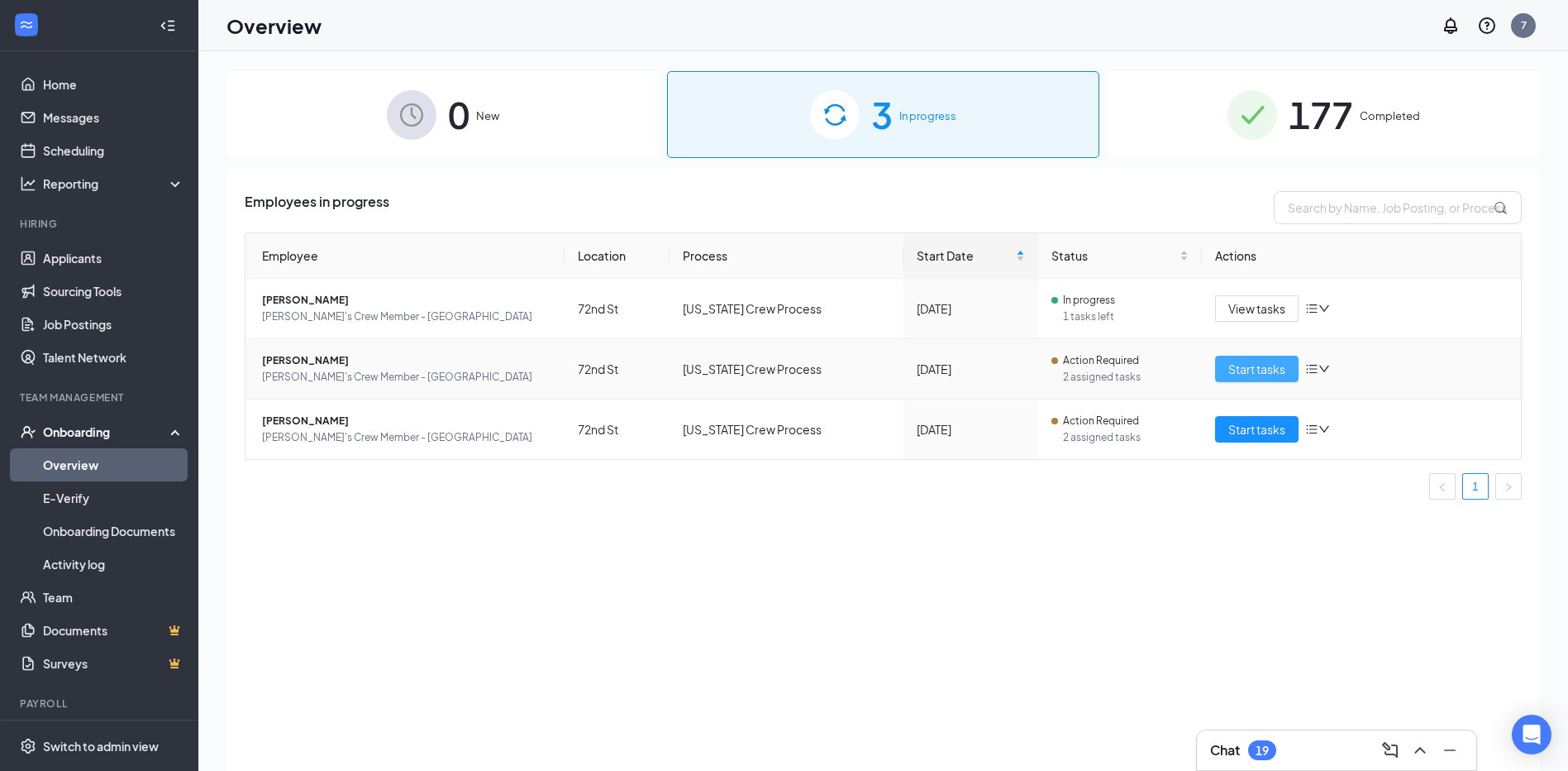
click at [1251, 371] on span "Start tasks" at bounding box center [1257, 369] width 57 height 18
